Goal: Find specific page/section: Find specific page/section

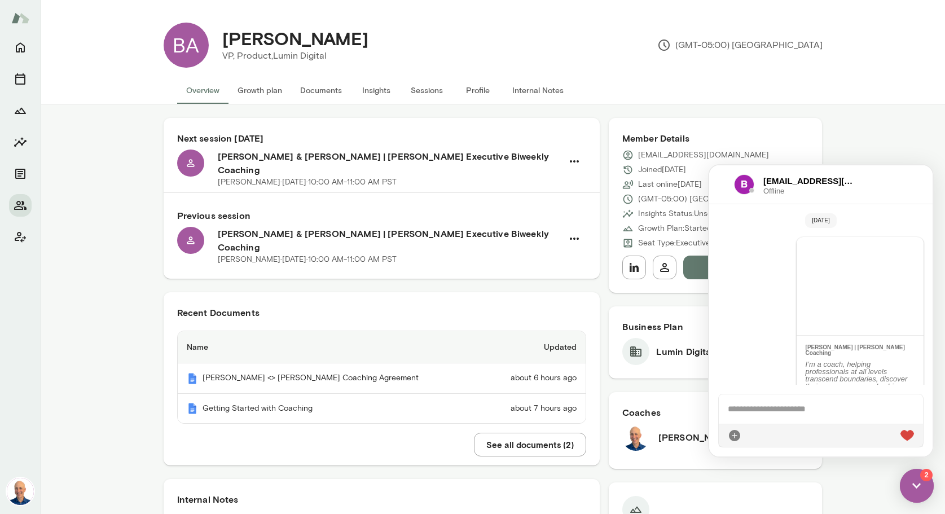
scroll to position [779, 0]
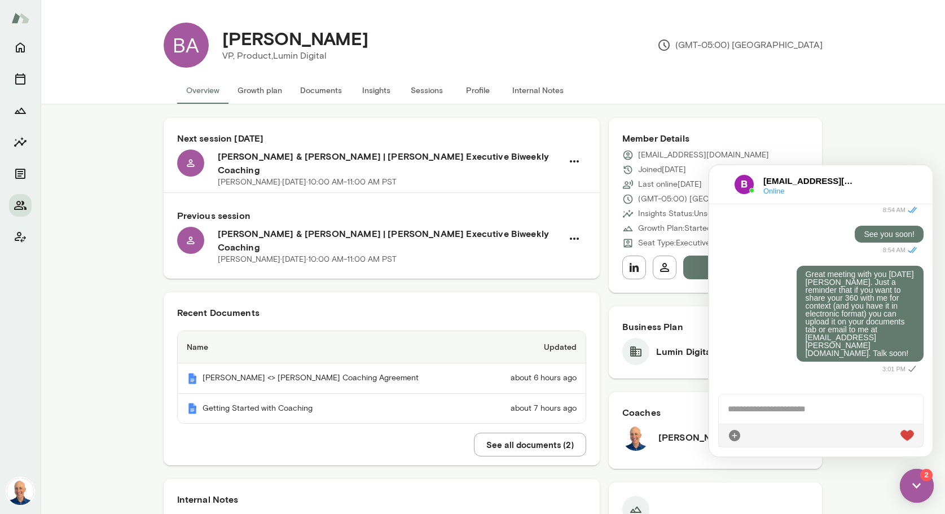
click at [725, 175] on div "[EMAIL_ADDRESS][DOMAIN_NAME] Online" at bounding box center [789, 184] width 140 height 20
click at [720, 187] on div at bounding box center [722, 185] width 7 height 14
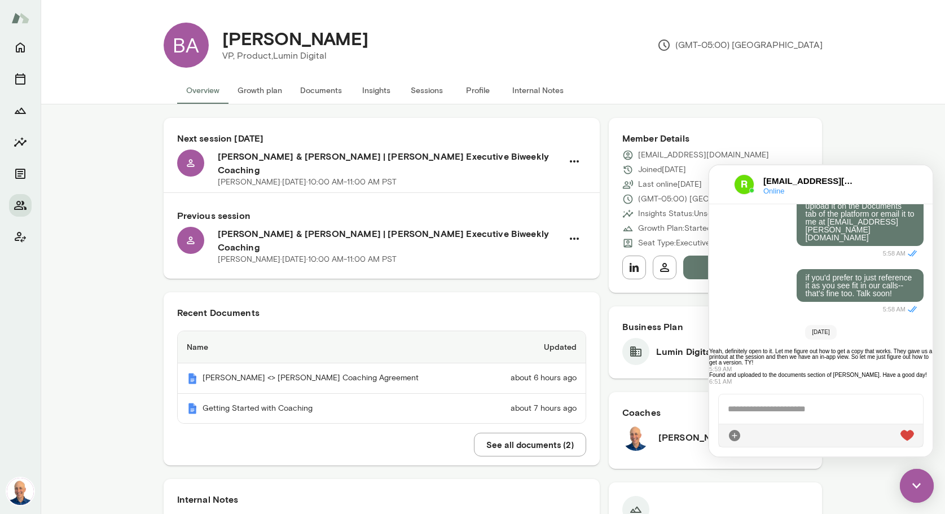
scroll to position [1127, 0]
click at [722, 183] on div at bounding box center [722, 185] width 7 height 14
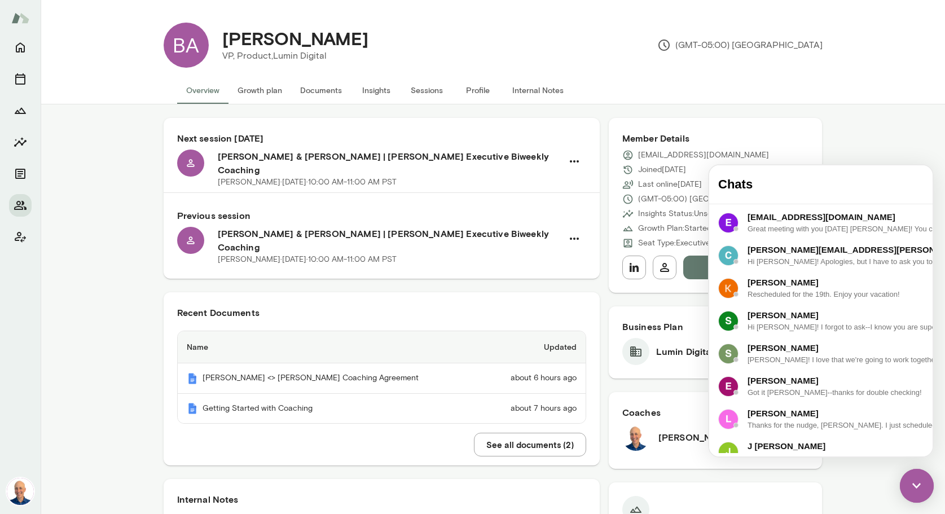
scroll to position [358, 0]
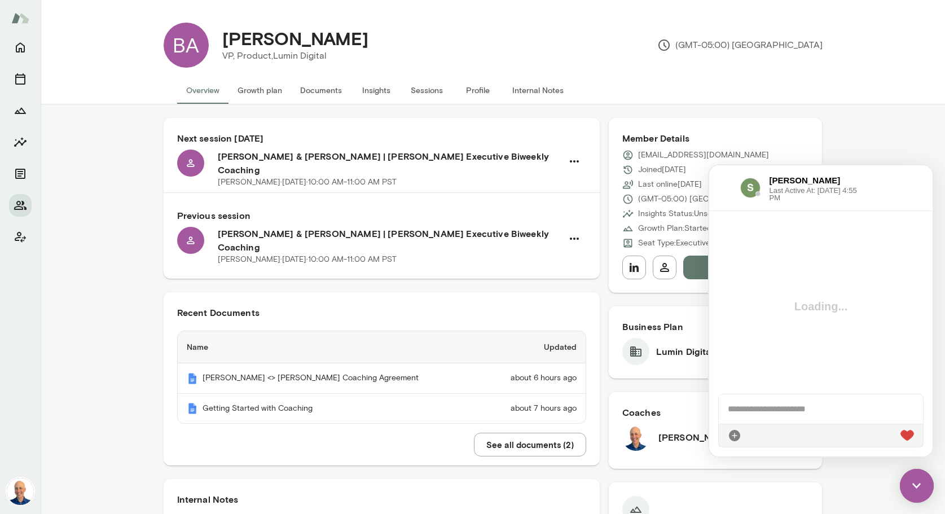
scroll to position [167, 0]
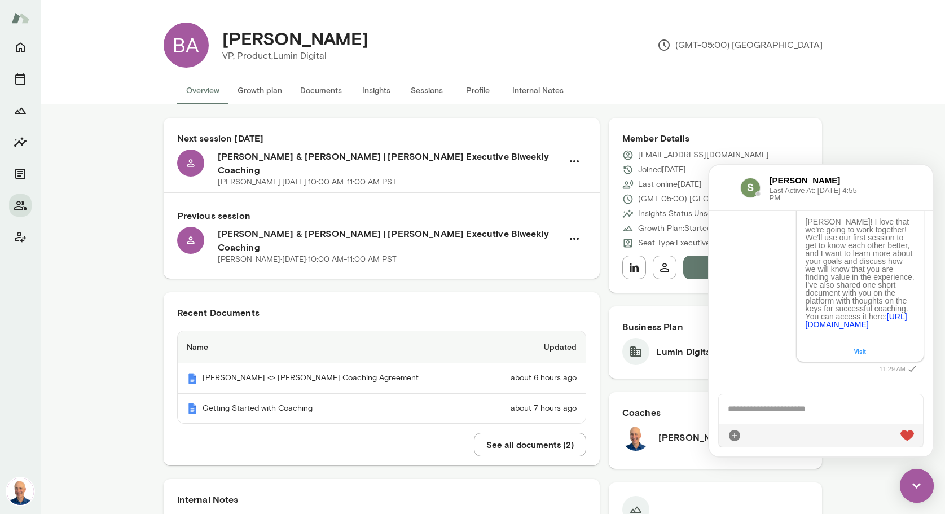
click at [770, 404] on div at bounding box center [821, 409] width 204 height 29
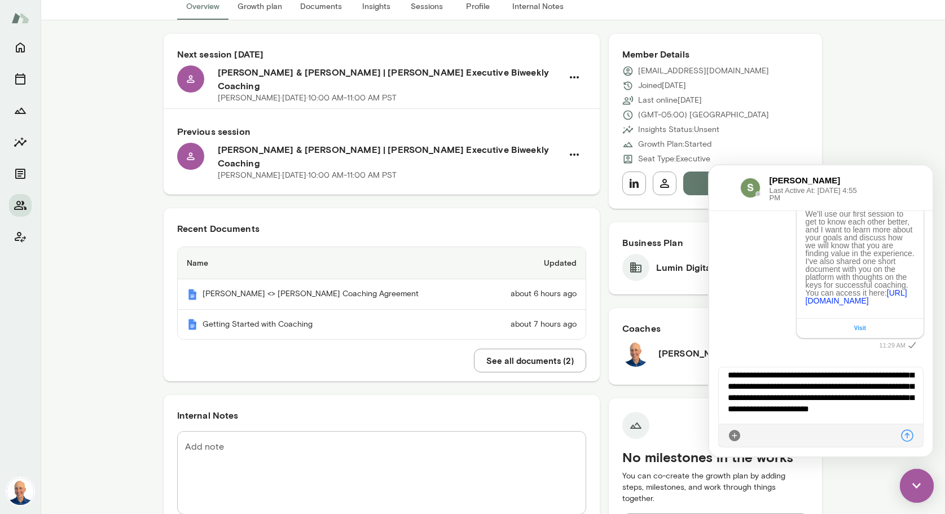
scroll to position [144, 0]
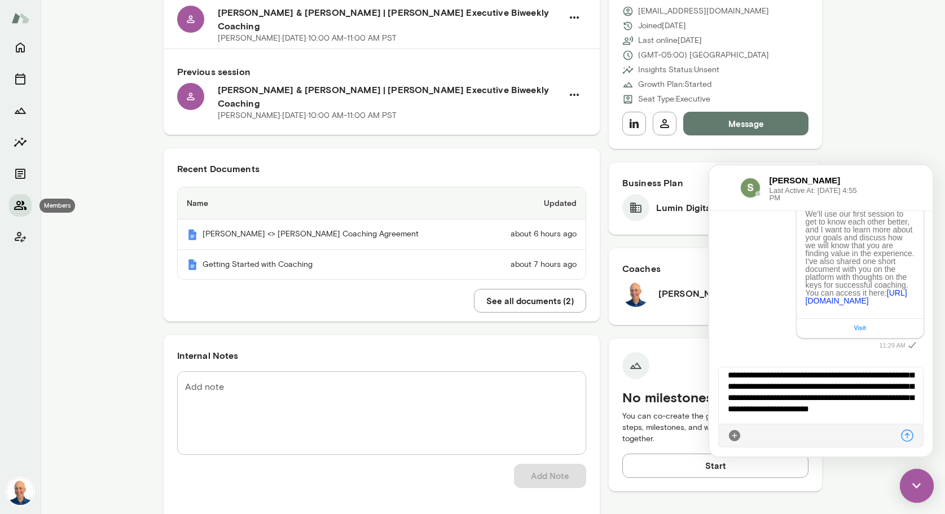
click at [20, 207] on icon "Members" at bounding box center [20, 205] width 12 height 9
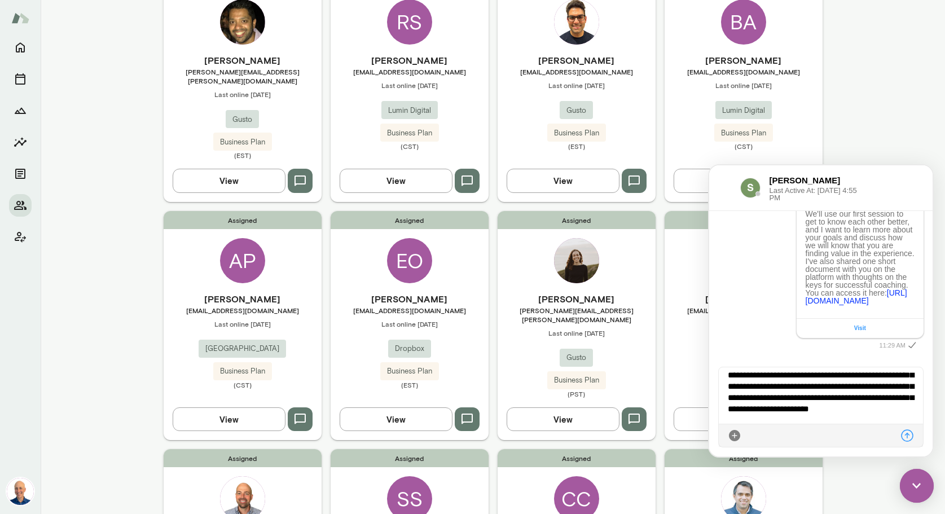
click at [283, 111] on div "[PERSON_NAME] [PERSON_NAME][EMAIL_ADDRESS][PERSON_NAME][DOMAIN_NAME] Last onlin…" at bounding box center [243, 107] width 158 height 106
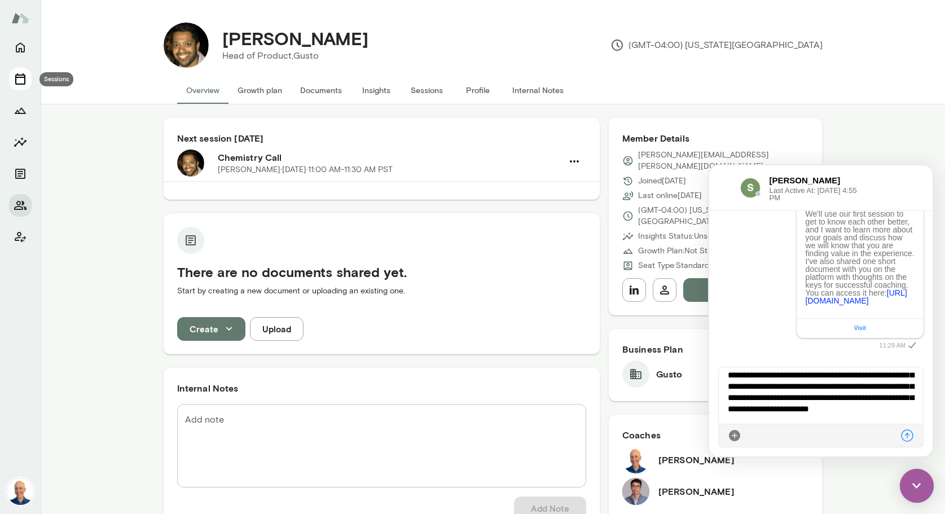
click at [25, 76] on icon "Sessions" at bounding box center [20, 78] width 10 height 11
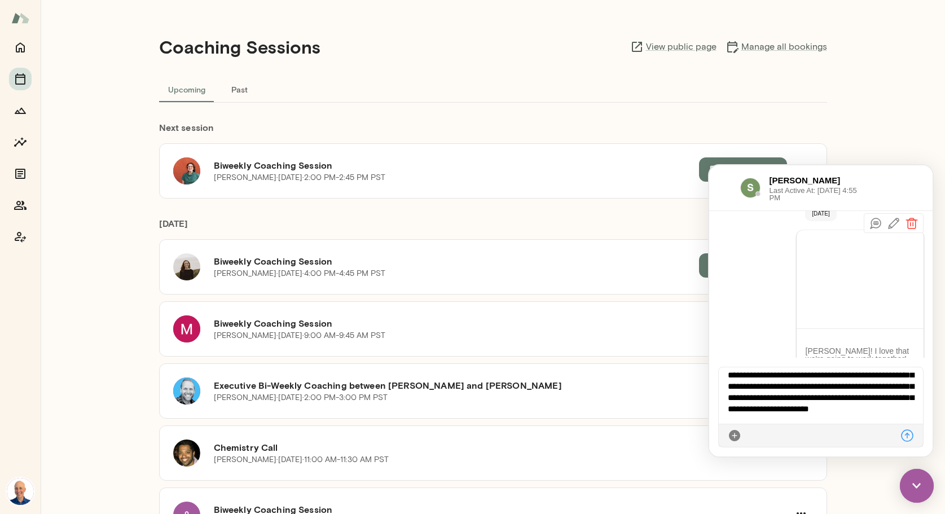
scroll to position [17, 0]
click at [847, 420] on div "**********" at bounding box center [821, 395] width 204 height 56
click at [909, 433] on icon at bounding box center [908, 436] width 14 height 14
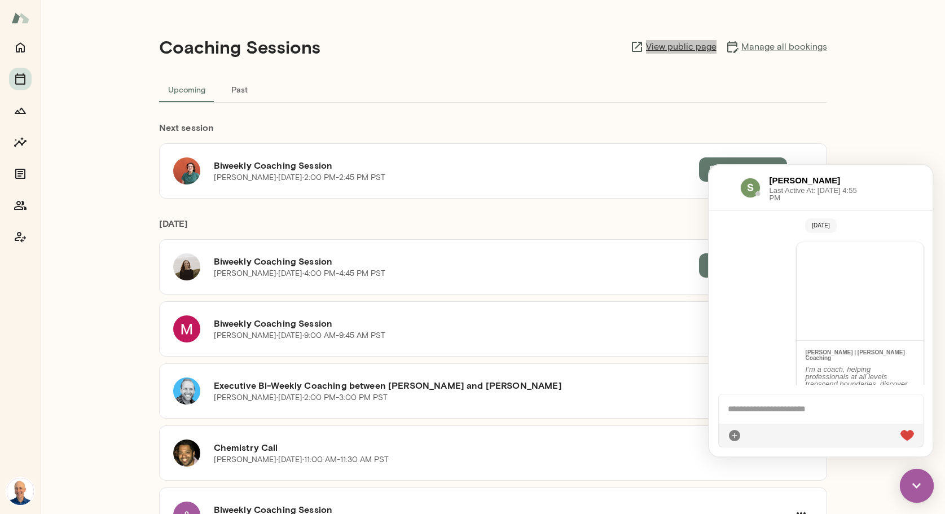
scroll to position [0, 0]
